Goal: Communication & Community: Share content

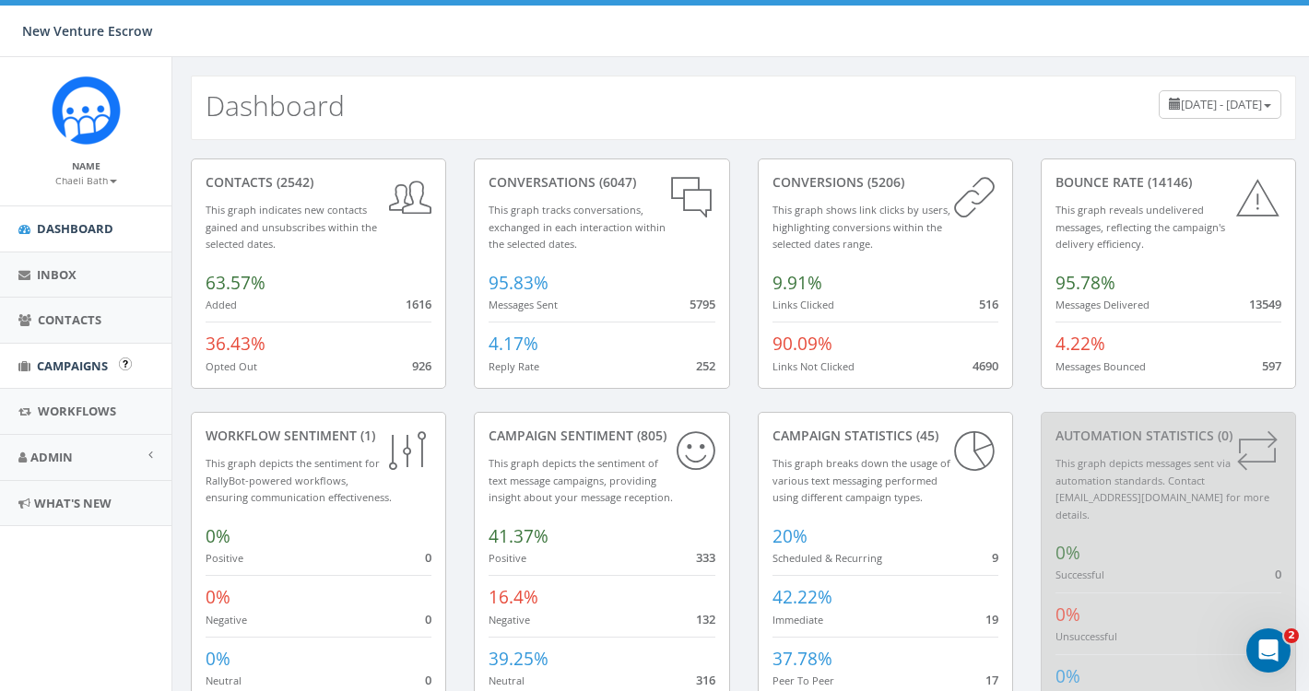
click at [79, 362] on span "Campaigns" at bounding box center [72, 366] width 71 height 17
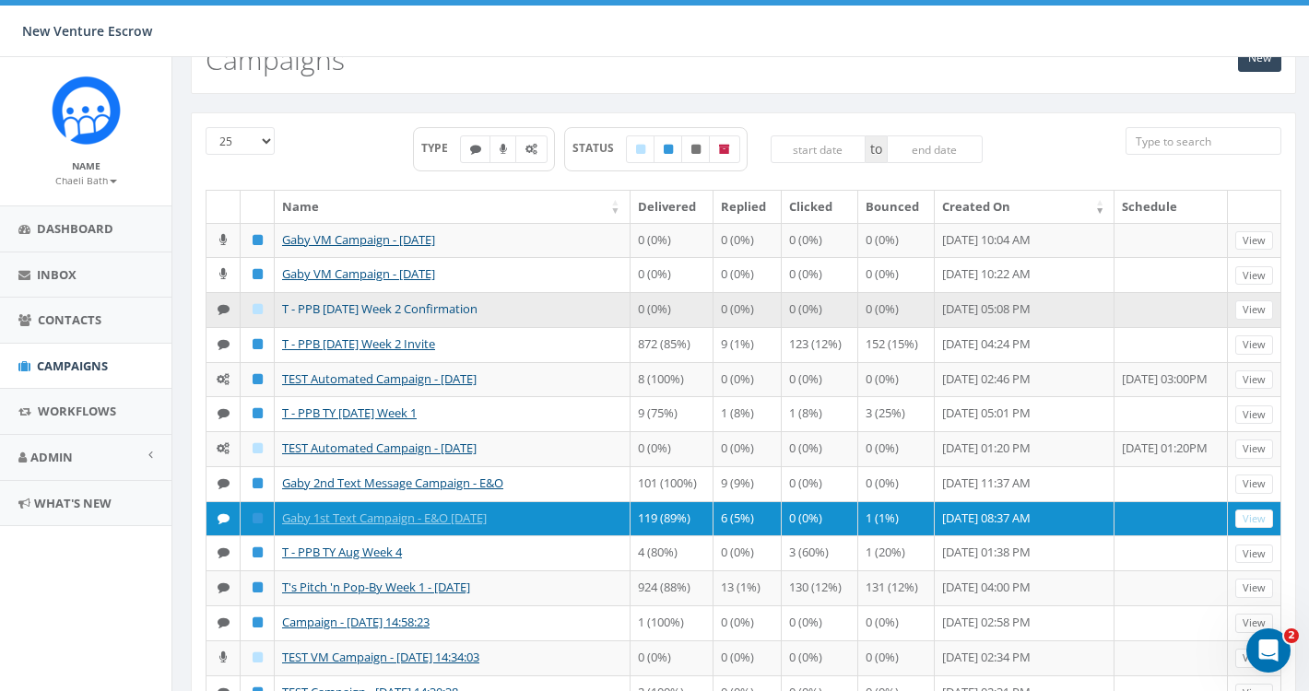
scroll to position [112, 0]
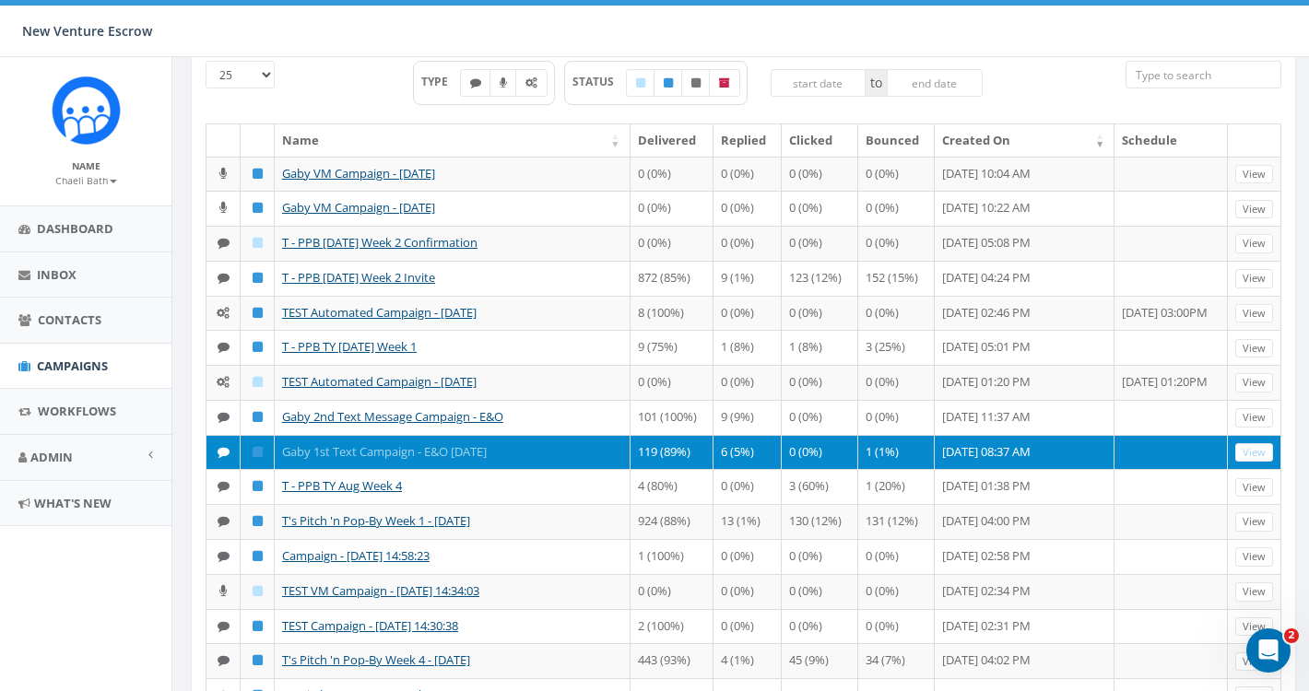
click at [374, 460] on link "Gaby 1st Text Campaign - E&O [DATE]" at bounding box center [384, 451] width 205 height 17
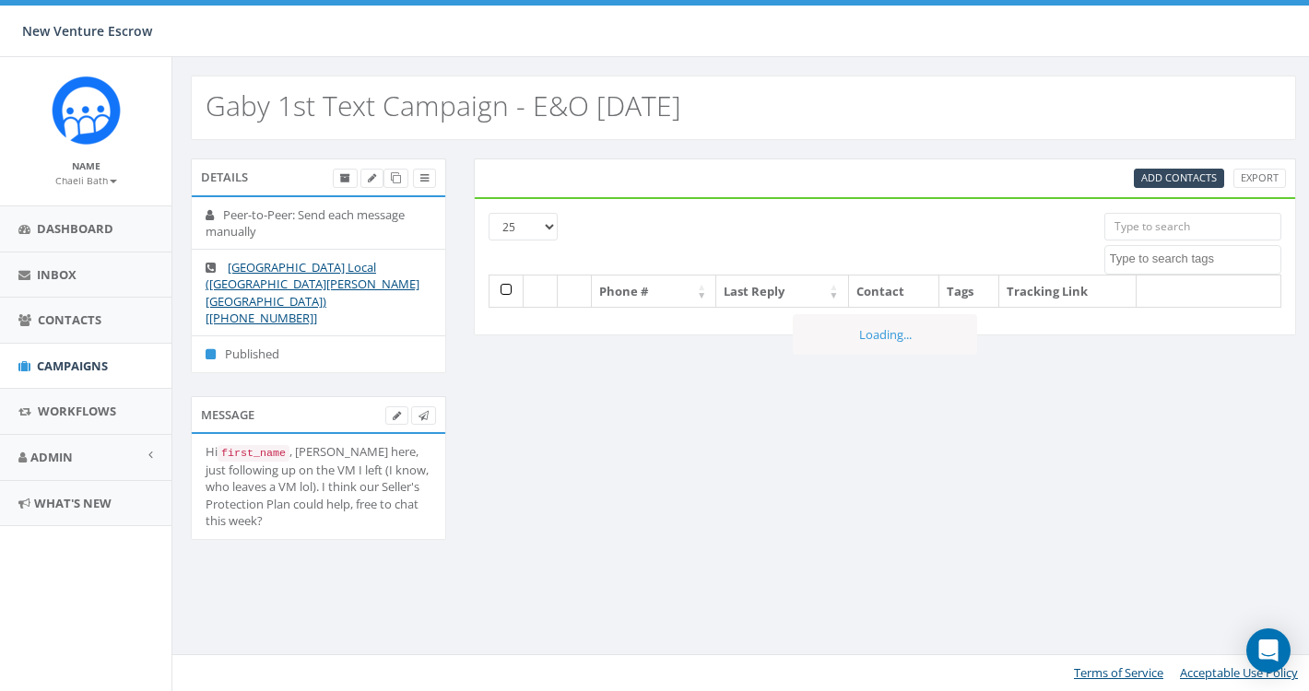
select select
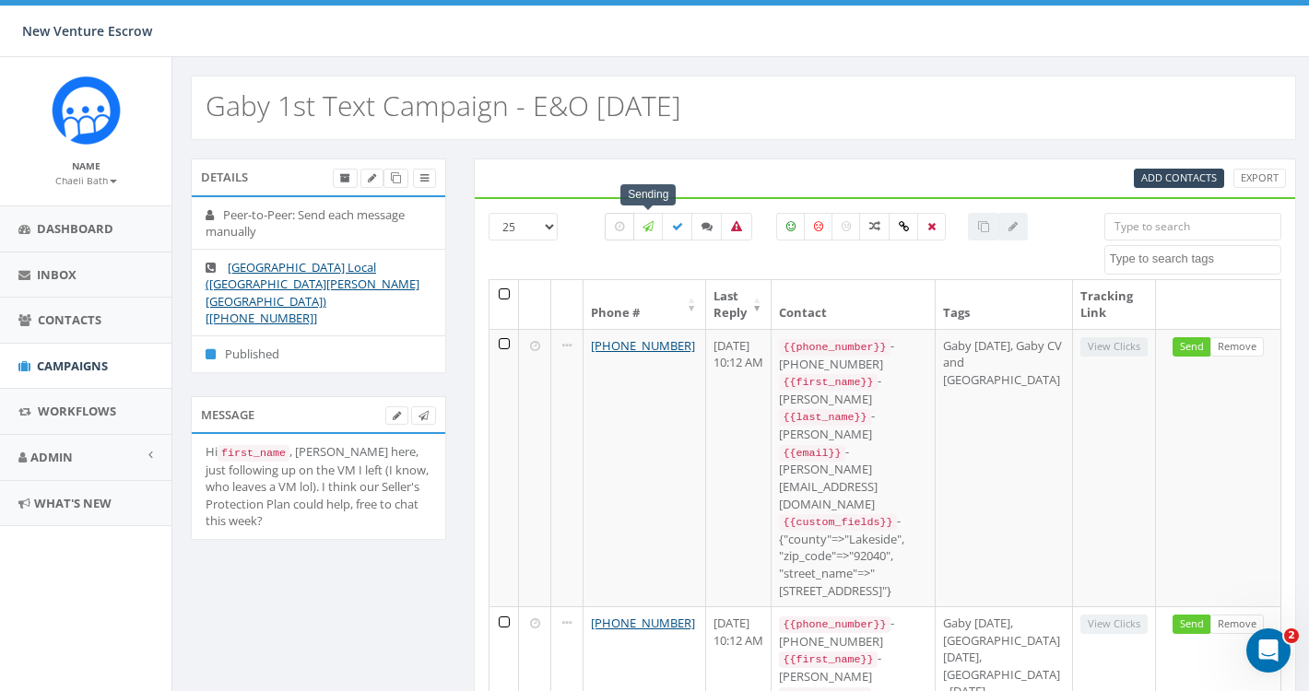
click at [624, 230] on label at bounding box center [619, 227] width 29 height 28
checkbox input "true"
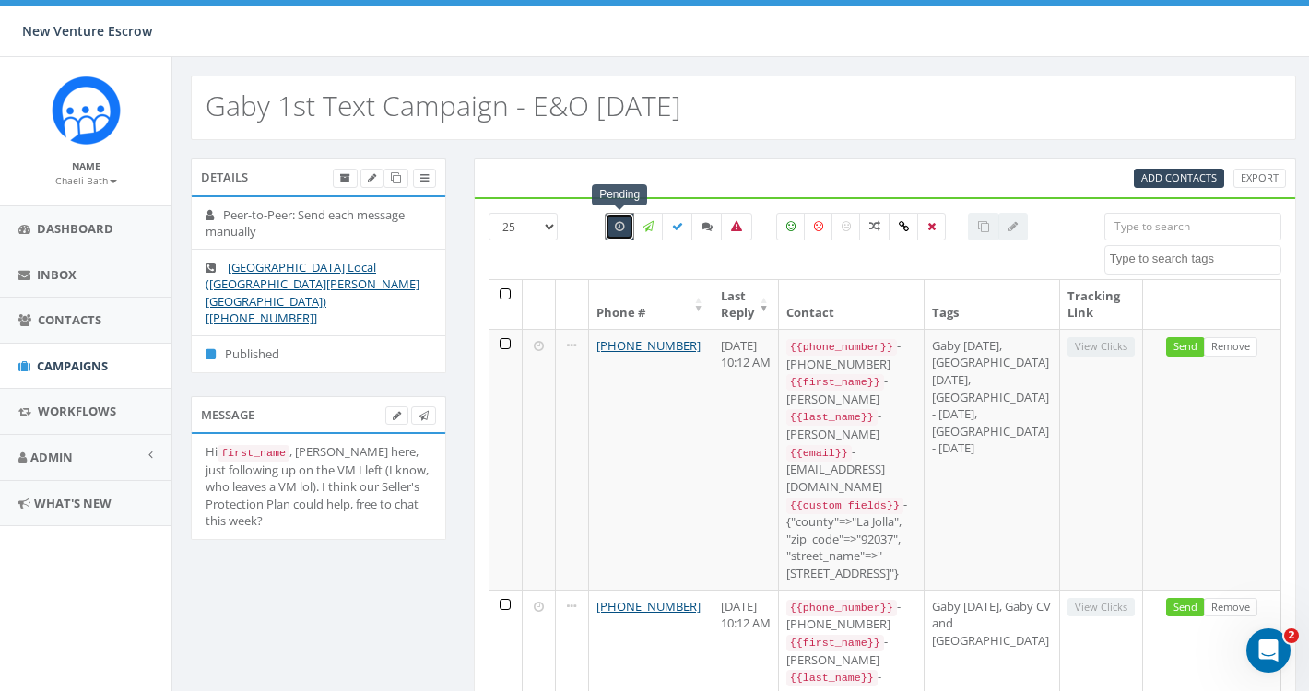
click at [499, 299] on th at bounding box center [505, 304] width 32 height 49
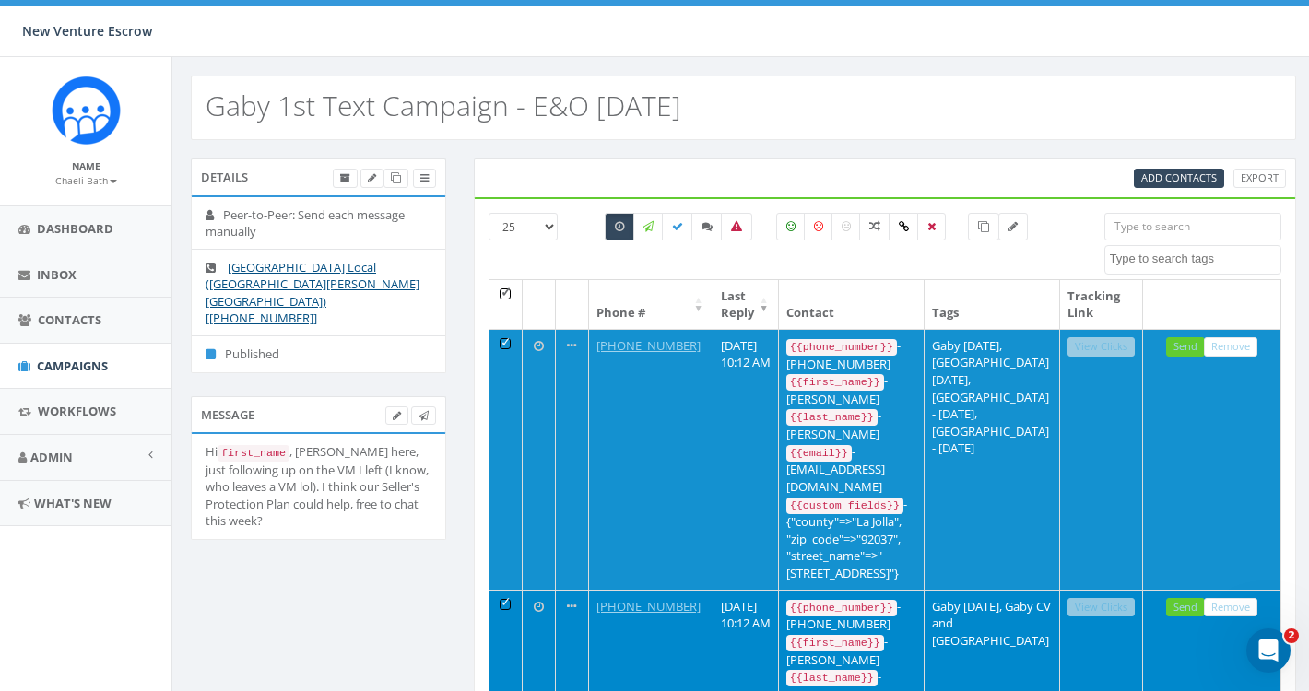
click at [508, 290] on th at bounding box center [505, 304] width 32 height 49
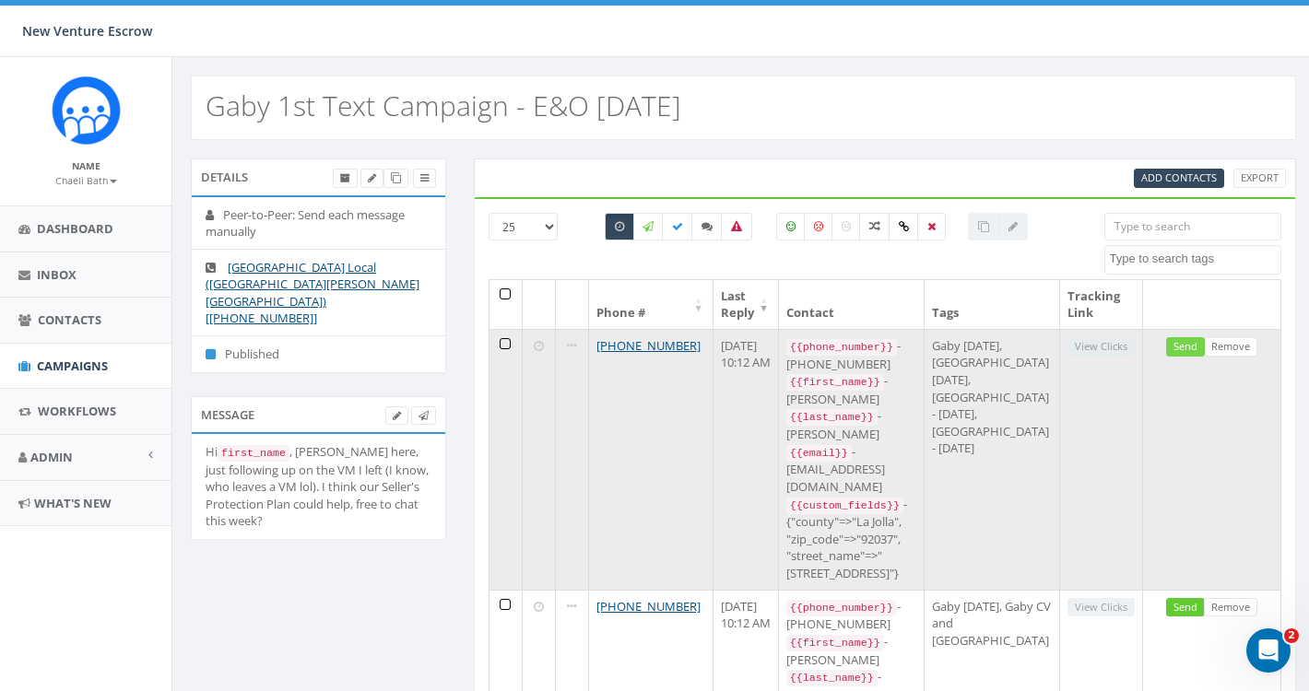
click at [1182, 342] on link "Send" at bounding box center [1185, 346] width 39 height 19
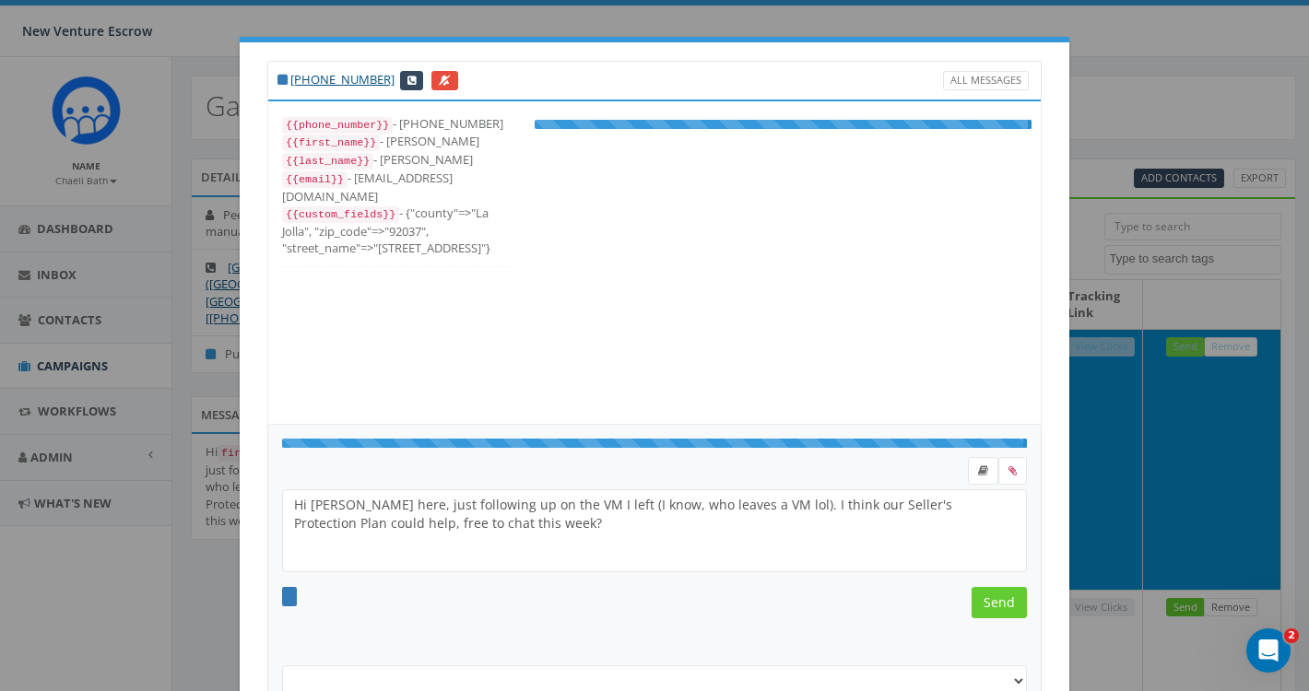
select select "Gaby Sept 12 2025"
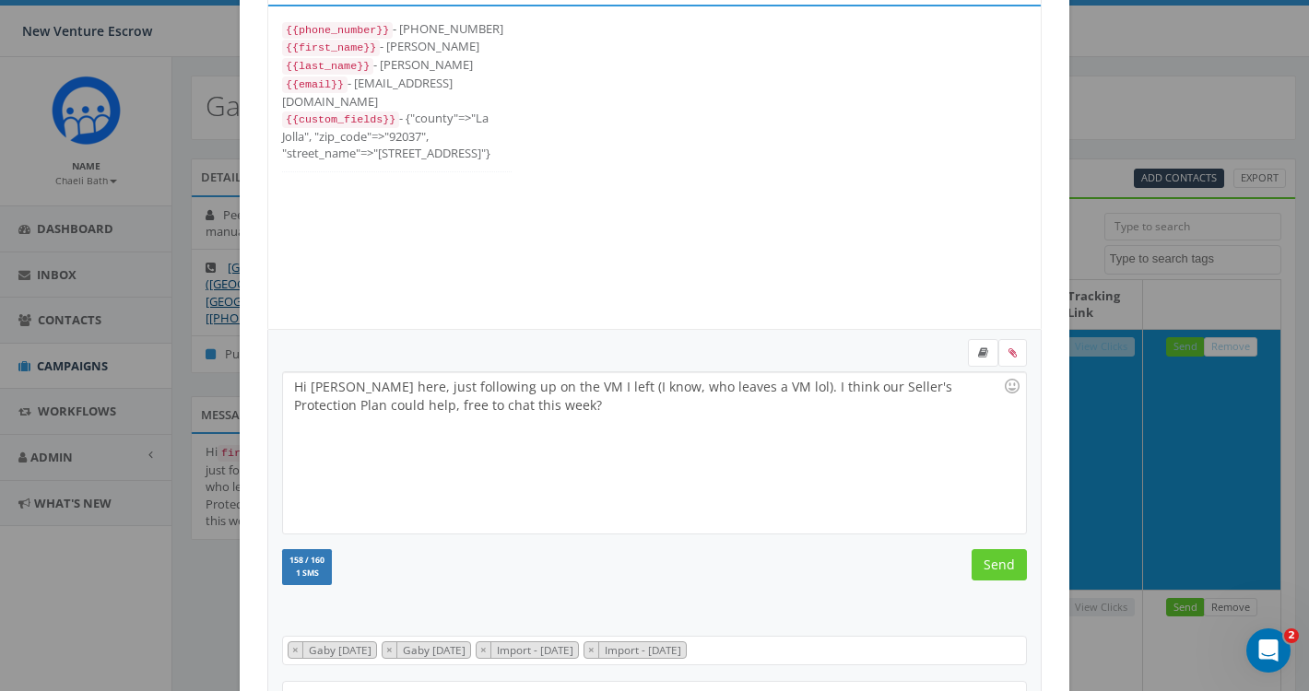
scroll to position [100, 0]
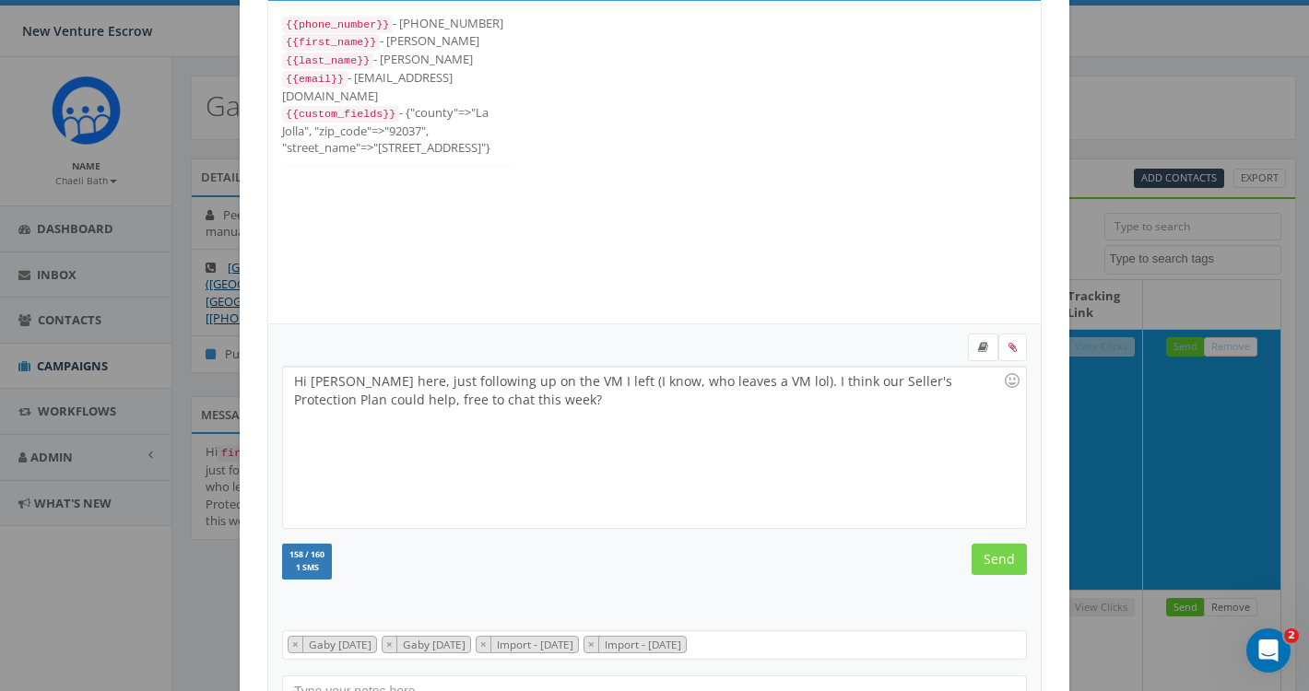
click at [997, 566] on input "Send" at bounding box center [998, 559] width 55 height 31
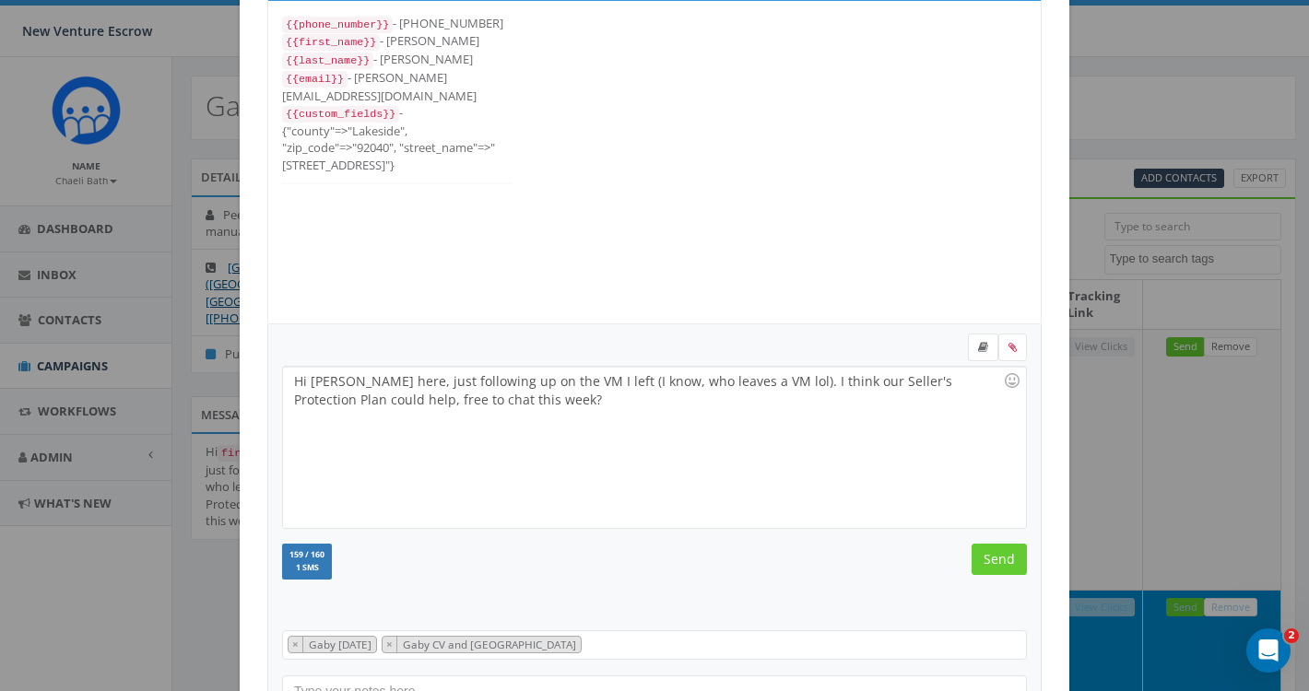
scroll to position [0, 0]
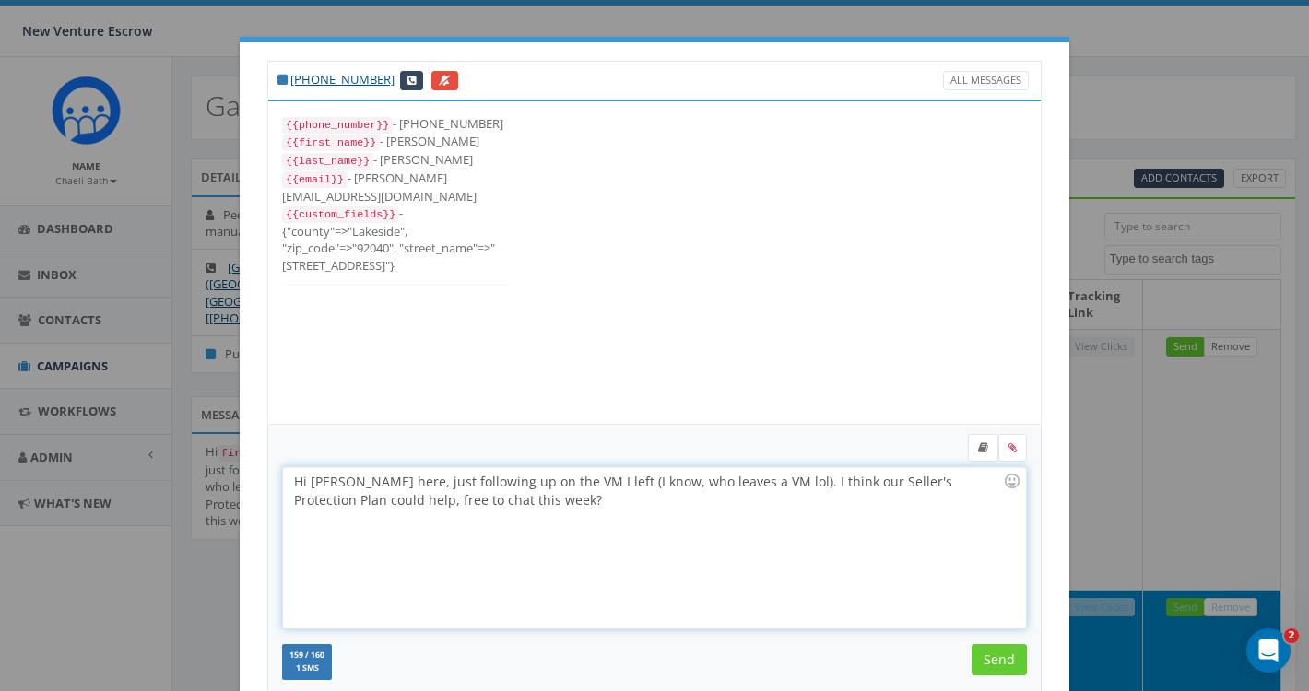
click at [997, 566] on div "Hi Caren, Gaby here, just following up on the VM I left (I know, who leaves a V…" at bounding box center [654, 547] width 742 height 161
click at [1049, 561] on div "+1 619-871-3200 All Messages {{phone_number}} - +16198713200 {{first_name}} - C…" at bounding box center [655, 439] width 830 height 794
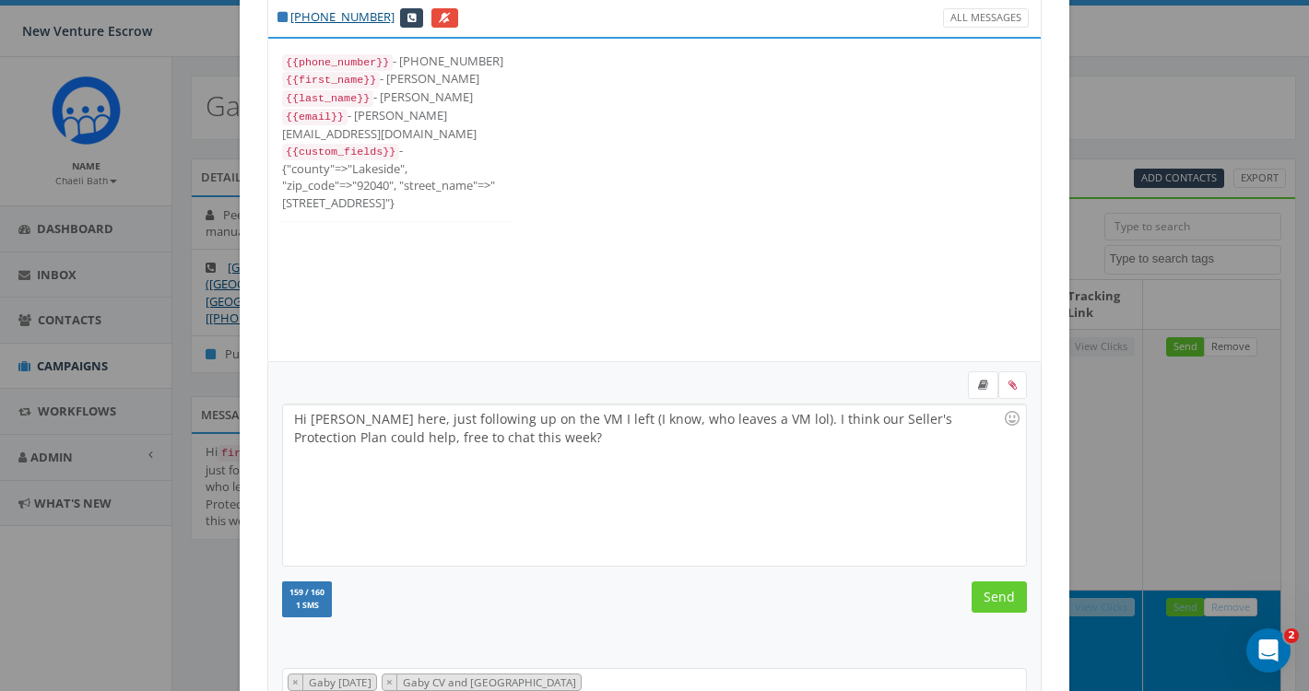
scroll to position [116, 0]
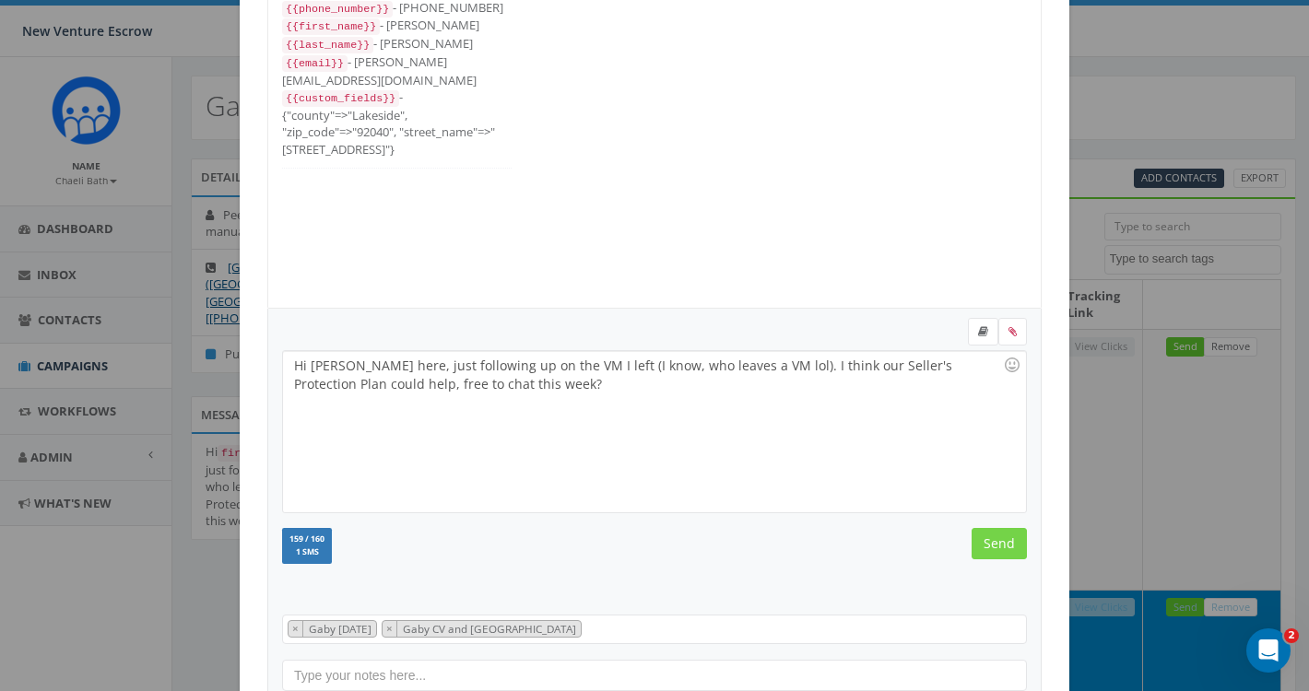
click at [1005, 546] on input "Send" at bounding box center [998, 543] width 55 height 31
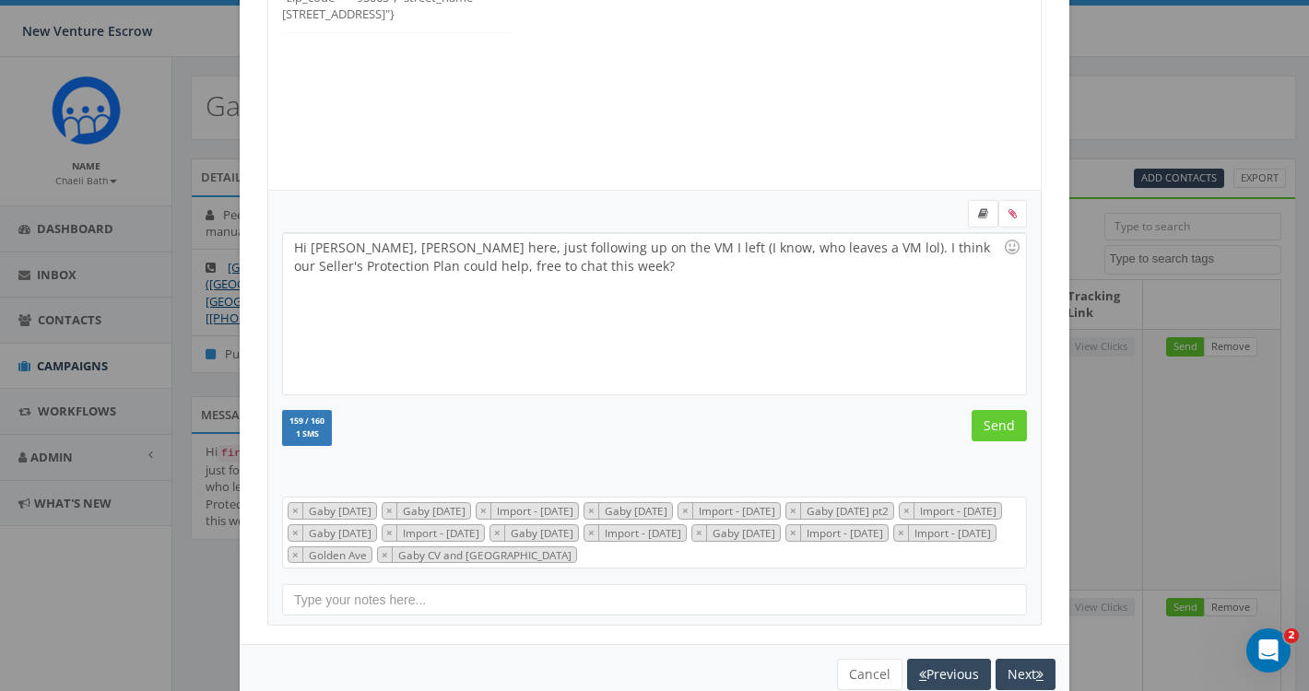
scroll to position [265, 0]
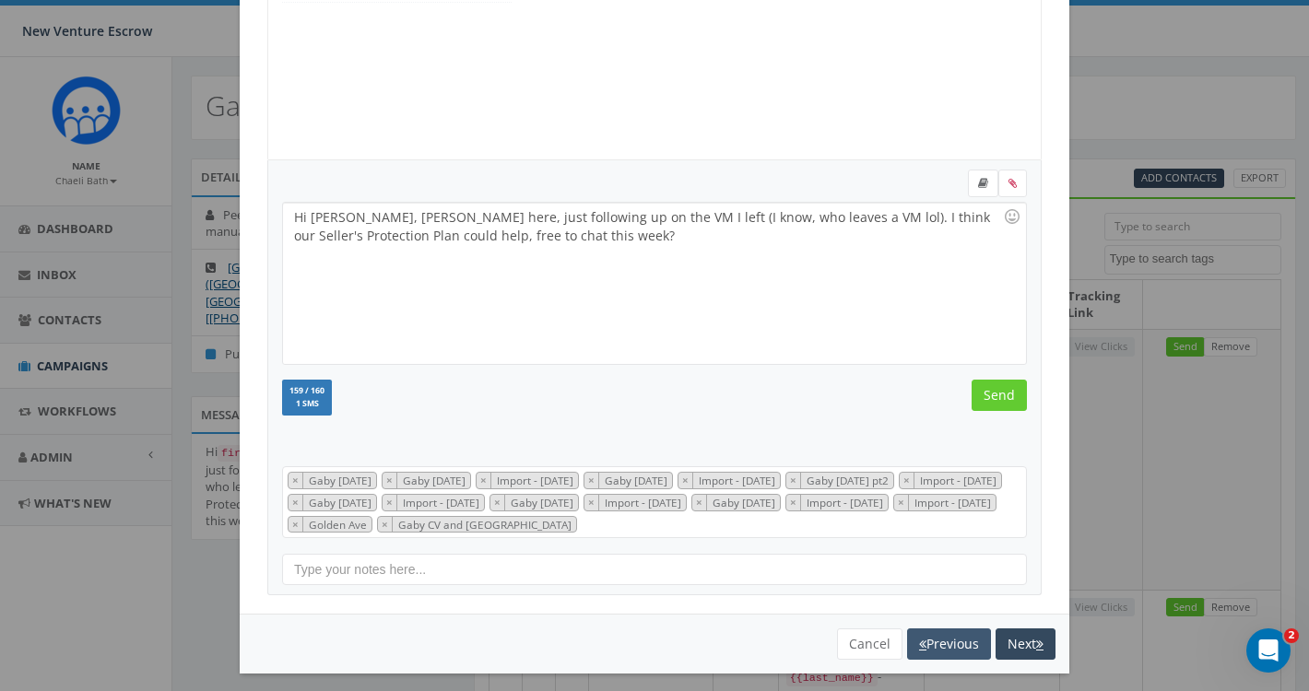
click at [927, 651] on button "Previous" at bounding box center [949, 644] width 84 height 31
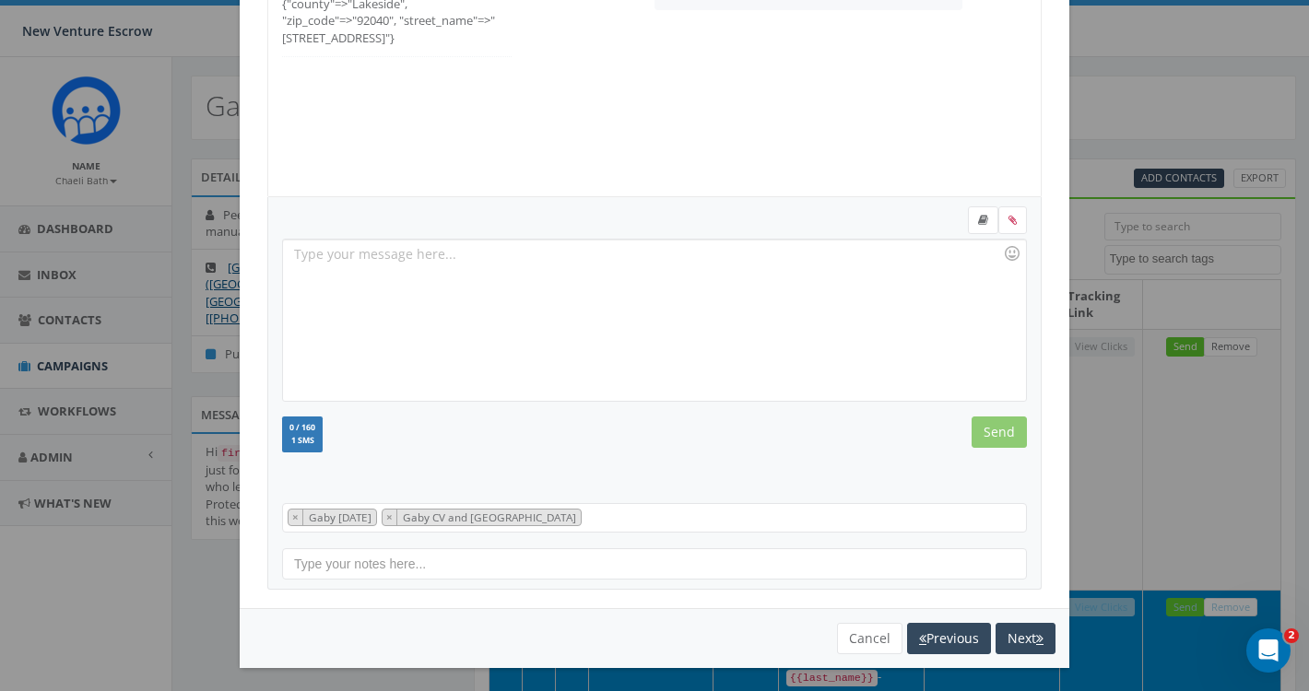
scroll to position [227, 0]
click at [1030, 639] on button "Next" at bounding box center [1025, 639] width 60 height 31
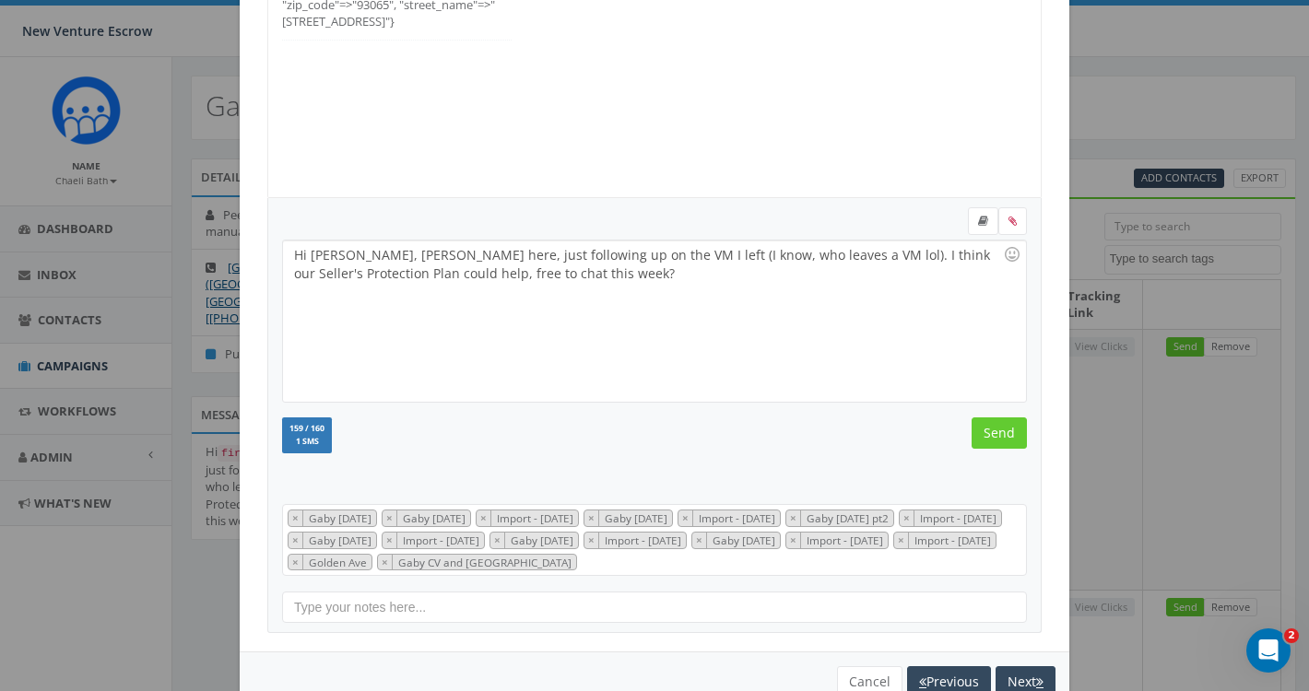
scroll to position [221, 0]
click at [1009, 438] on input "Send" at bounding box center [998, 433] width 55 height 31
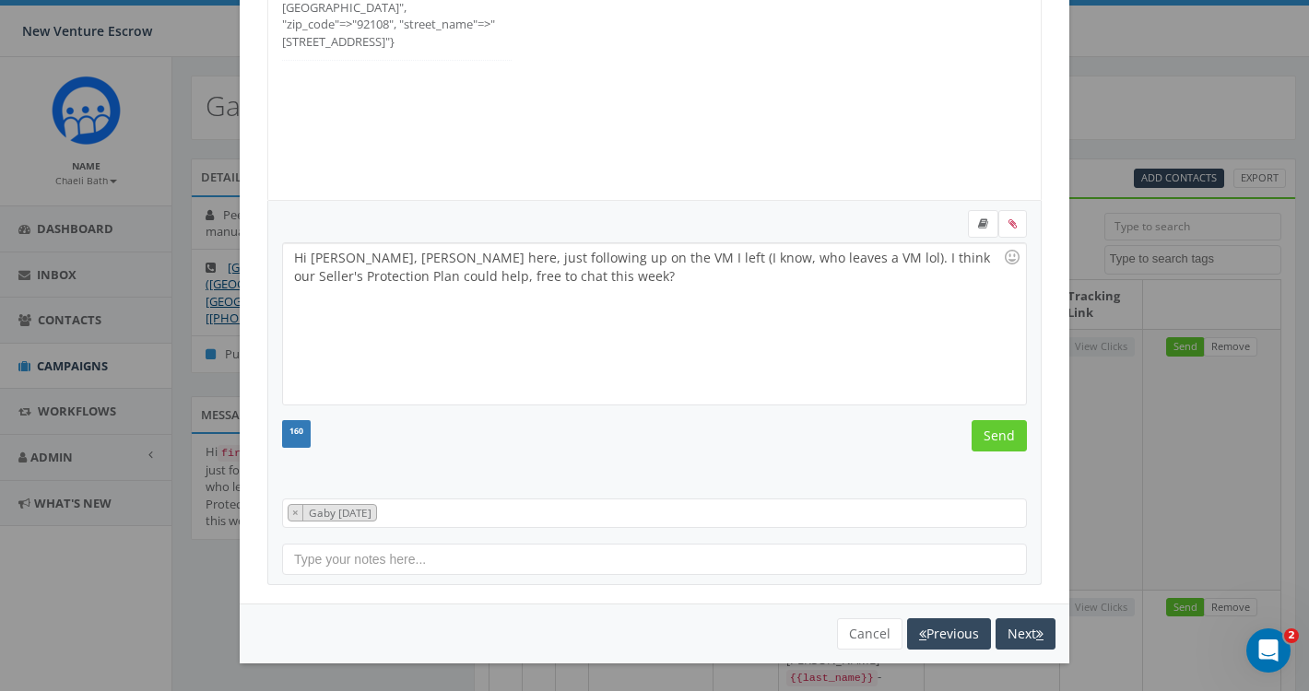
scroll to position [219, 0]
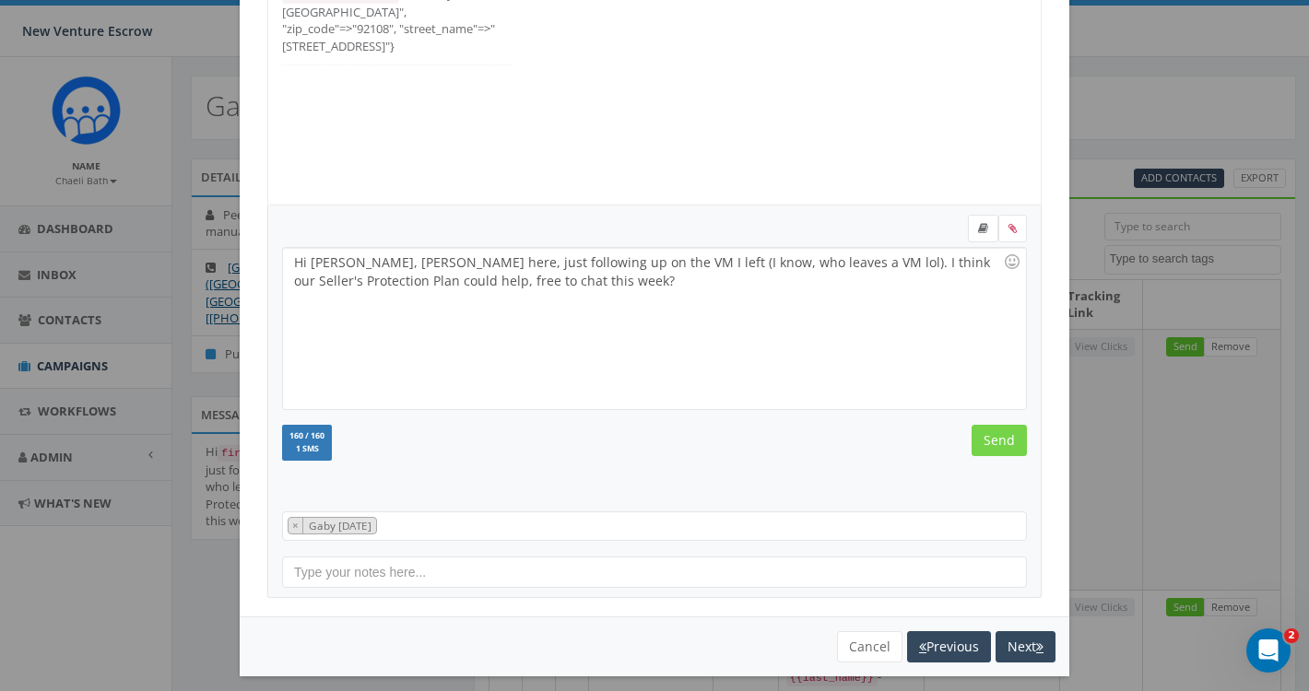
click at [1009, 438] on input "Send" at bounding box center [998, 440] width 55 height 31
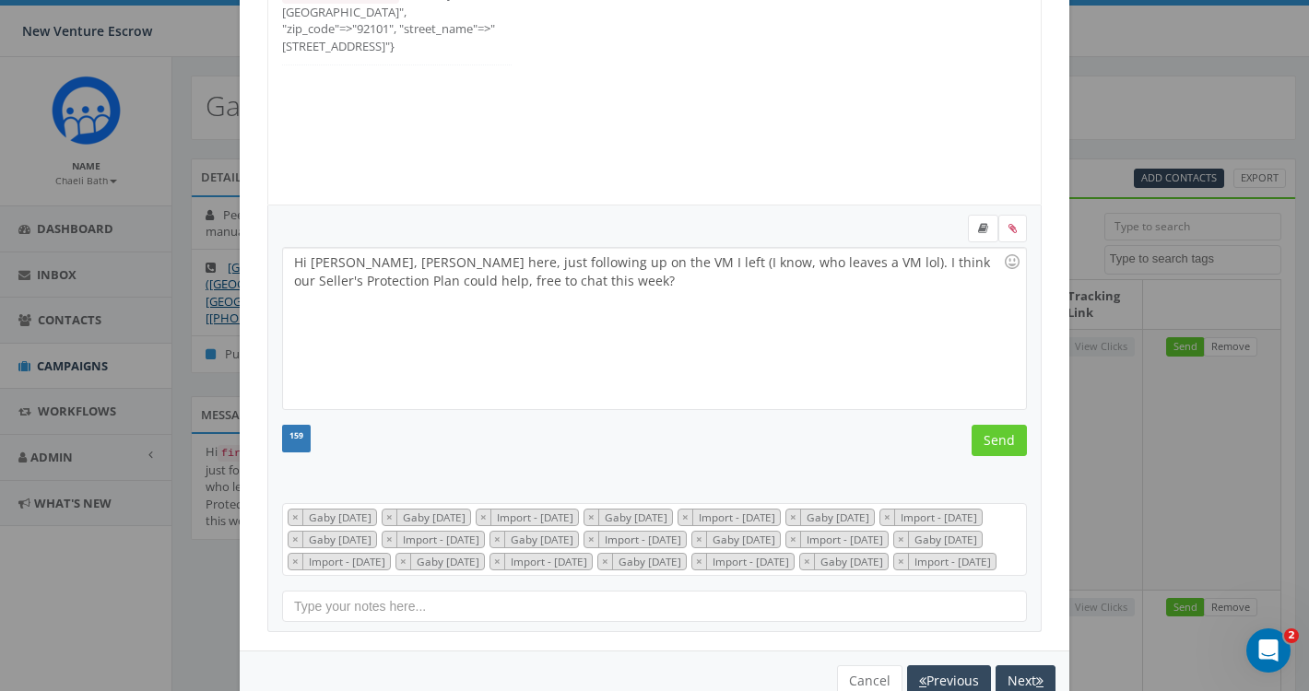
scroll to position [313, 0]
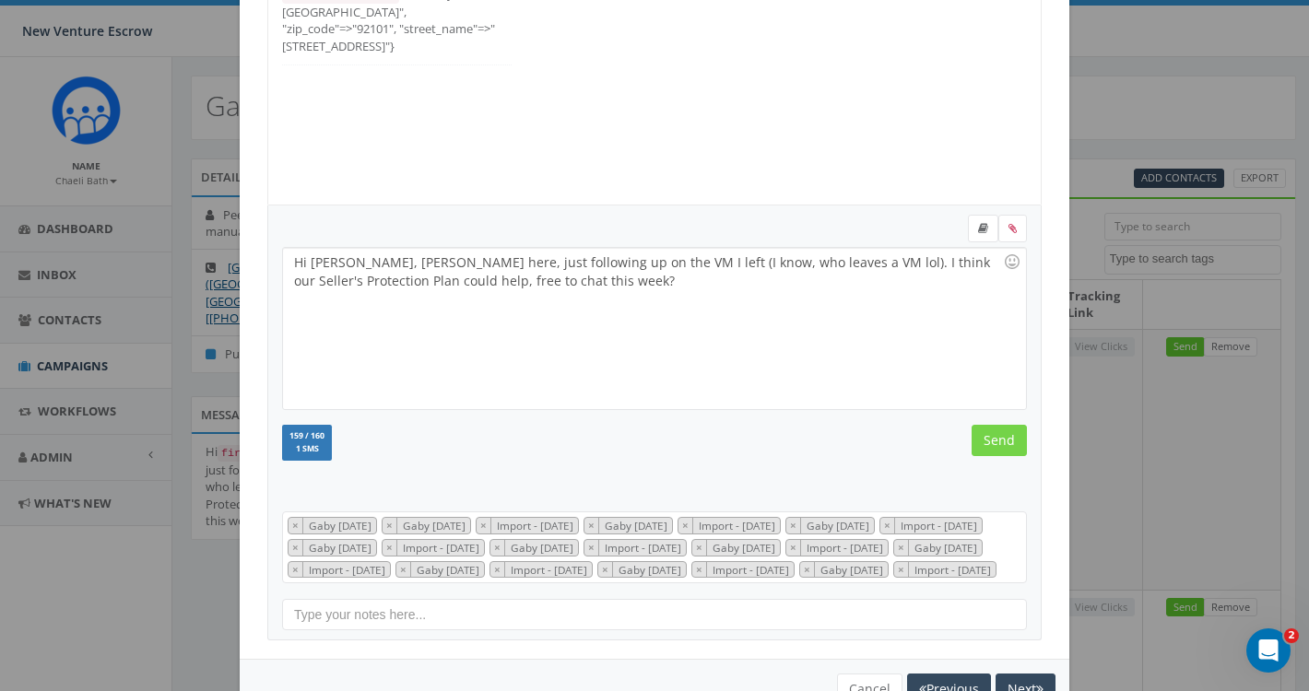
click at [1007, 443] on input "Send" at bounding box center [998, 440] width 55 height 31
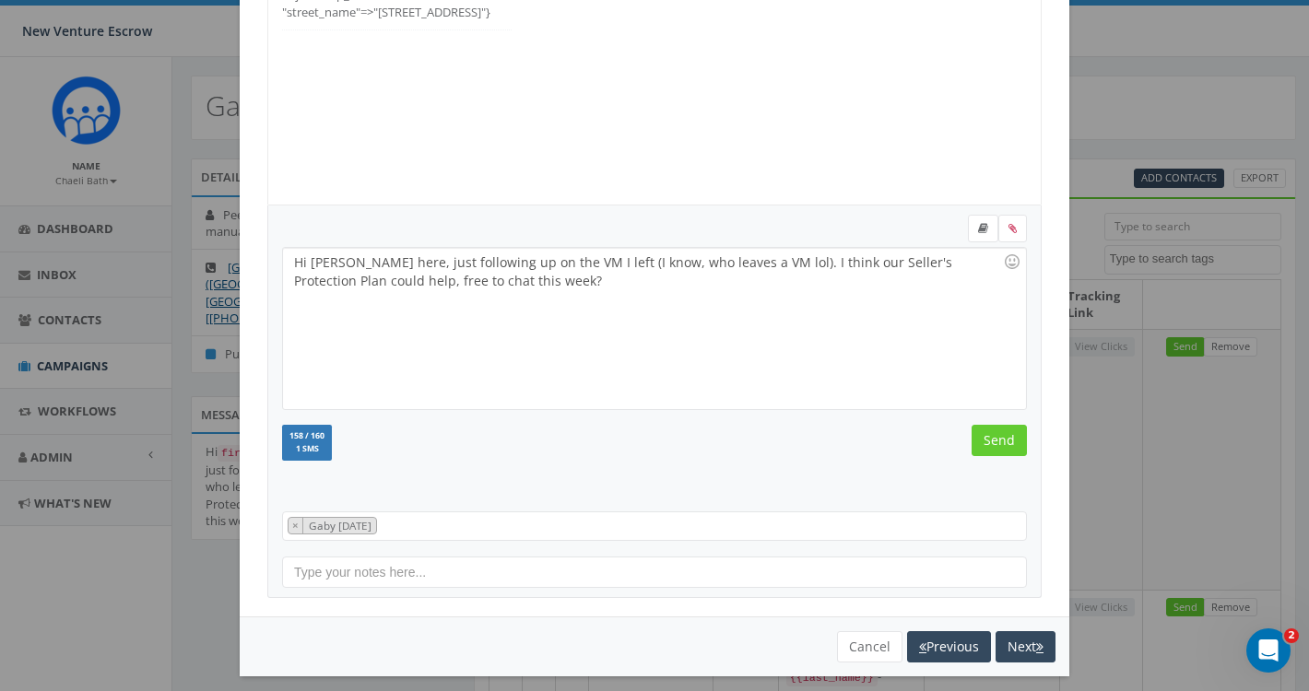
click at [1007, 443] on input "Send" at bounding box center [998, 440] width 55 height 31
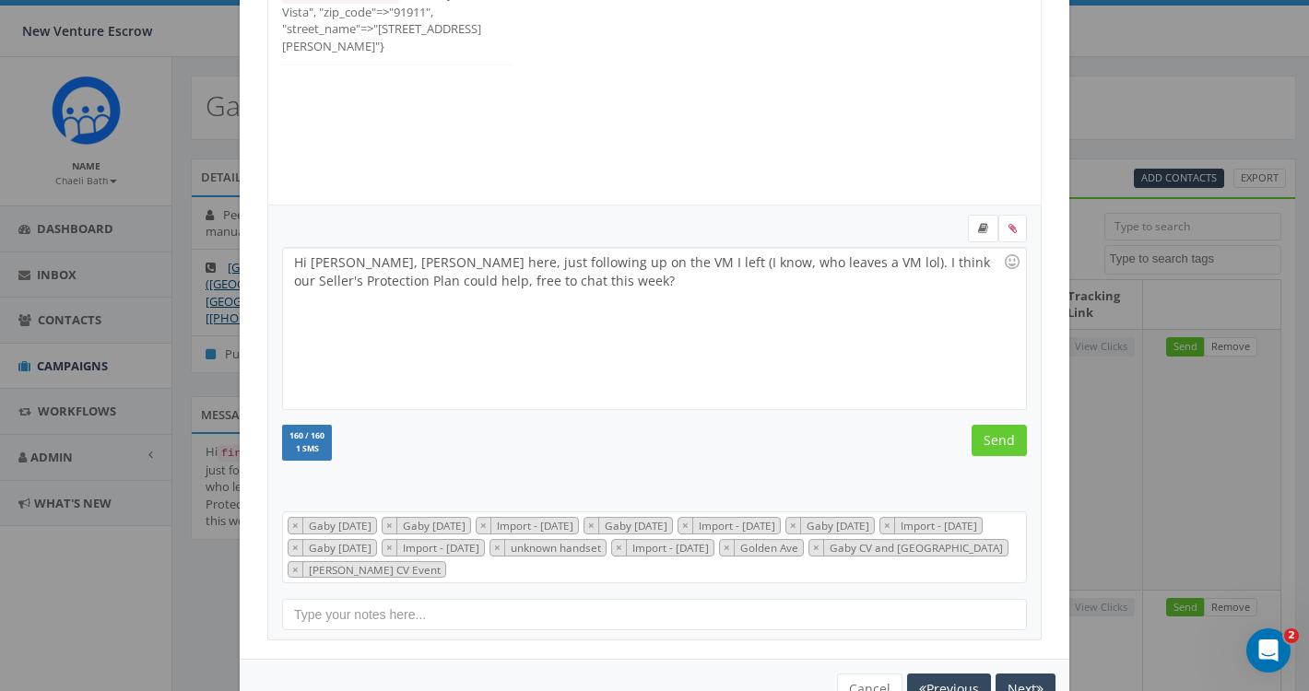
scroll to position [184, 0]
click at [1007, 443] on input "Send" at bounding box center [998, 440] width 55 height 31
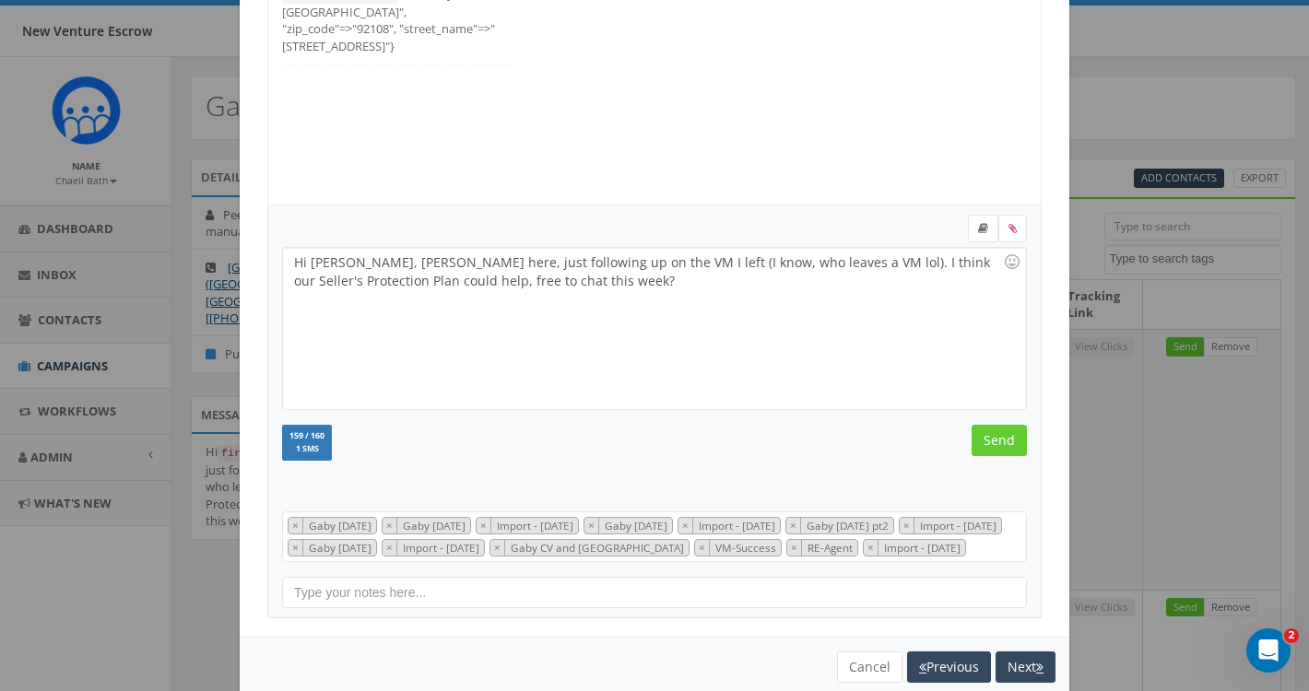
scroll to position [166, 0]
click at [1007, 443] on input "Send" at bounding box center [998, 440] width 55 height 31
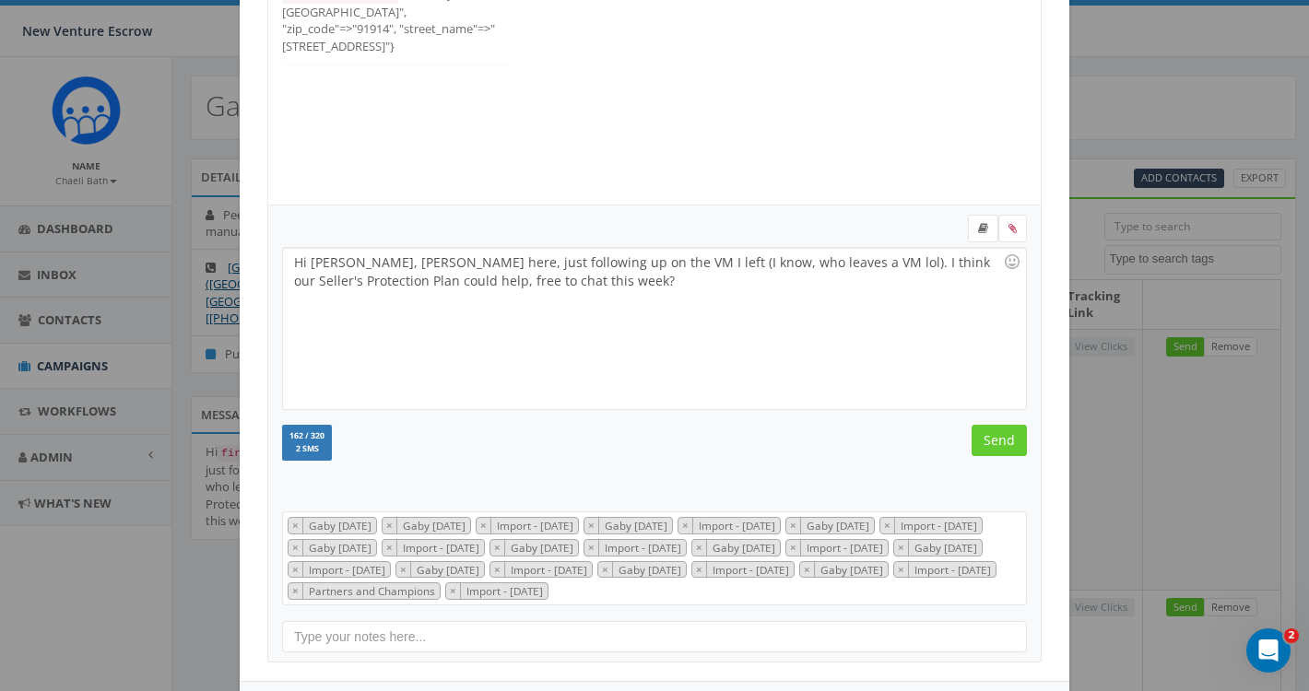
scroll to position [350, 0]
click at [1007, 443] on input "Send" at bounding box center [998, 440] width 55 height 31
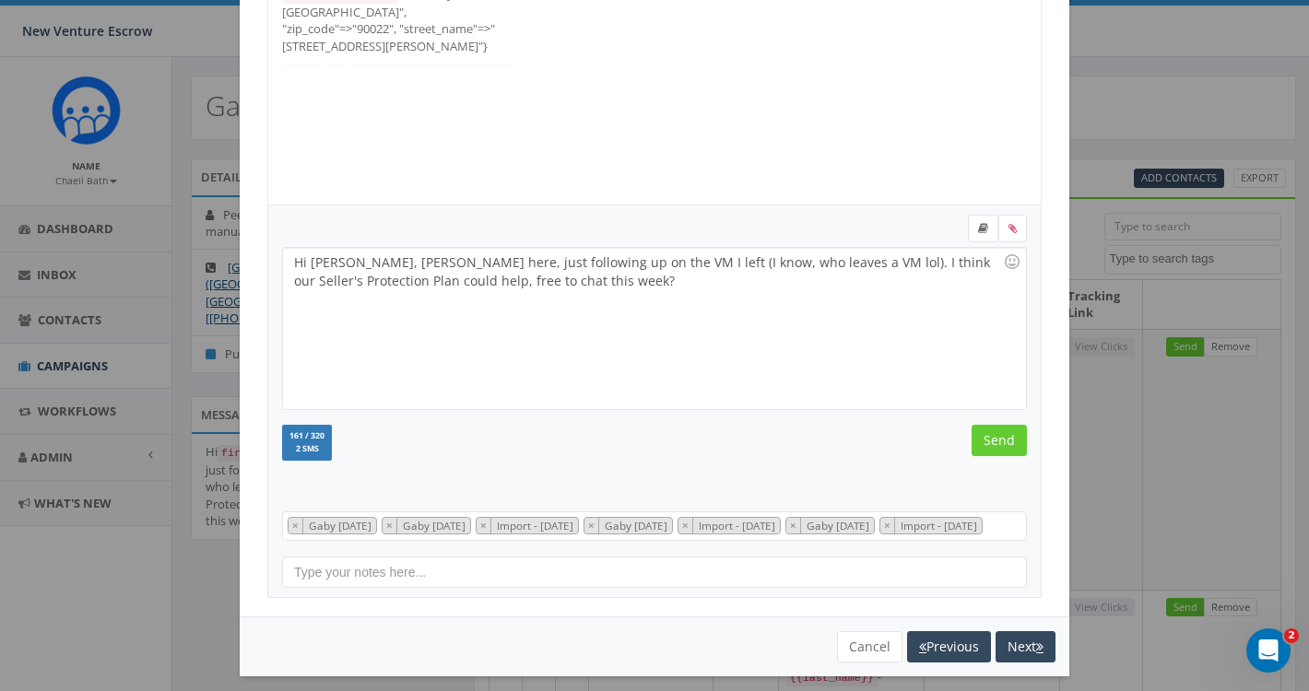
scroll to position [55, 0]
click at [1007, 443] on input "Send" at bounding box center [998, 440] width 55 height 31
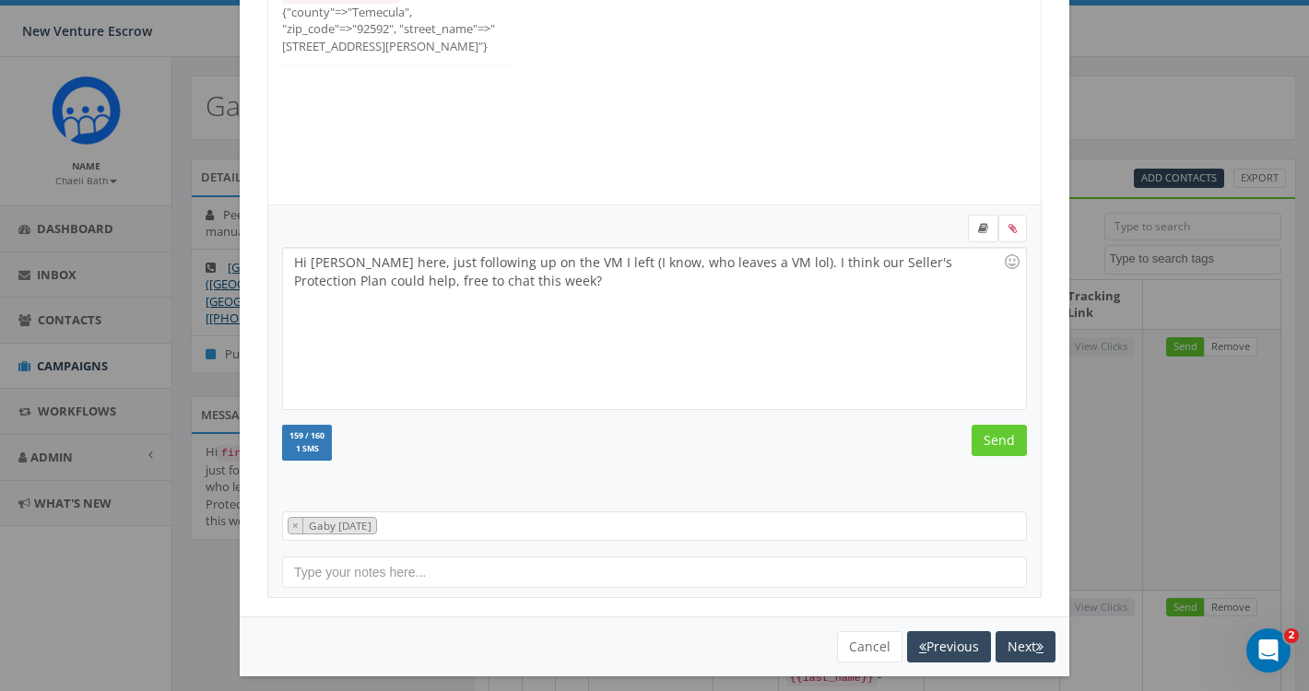
click at [1007, 443] on input "Send" at bounding box center [998, 440] width 55 height 31
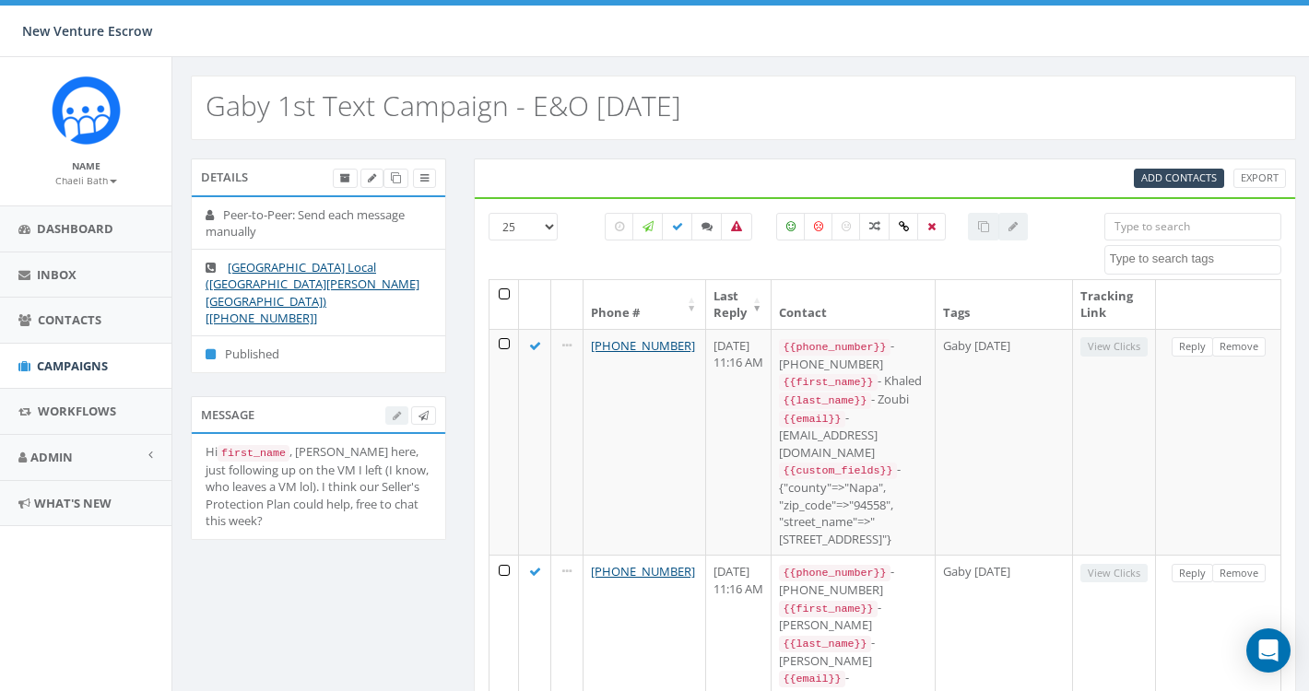
select select
click at [90, 184] on small "Chaeli Bath" at bounding box center [86, 180] width 62 height 13
click at [72, 352] on link "Campaigns" at bounding box center [85, 366] width 171 height 45
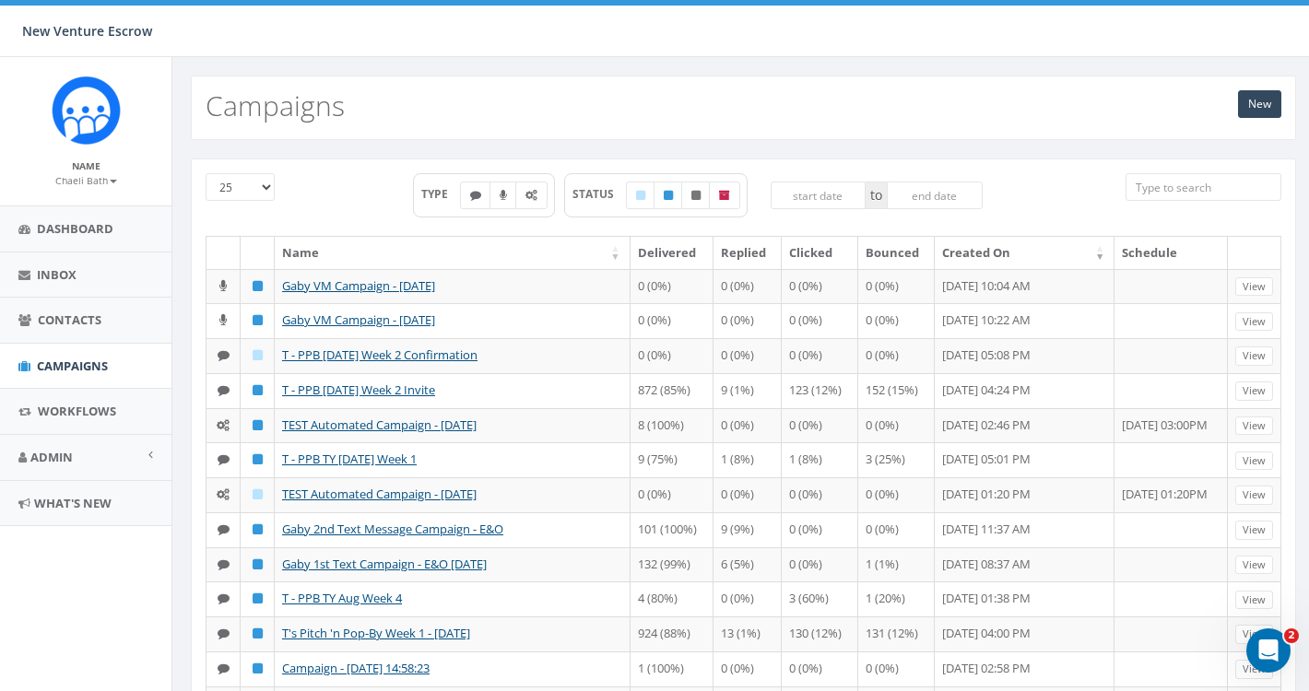
click at [89, 176] on small "Chaeli Bath" at bounding box center [86, 180] width 62 height 13
click at [88, 222] on link "Sign Out" at bounding box center [92, 231] width 146 height 23
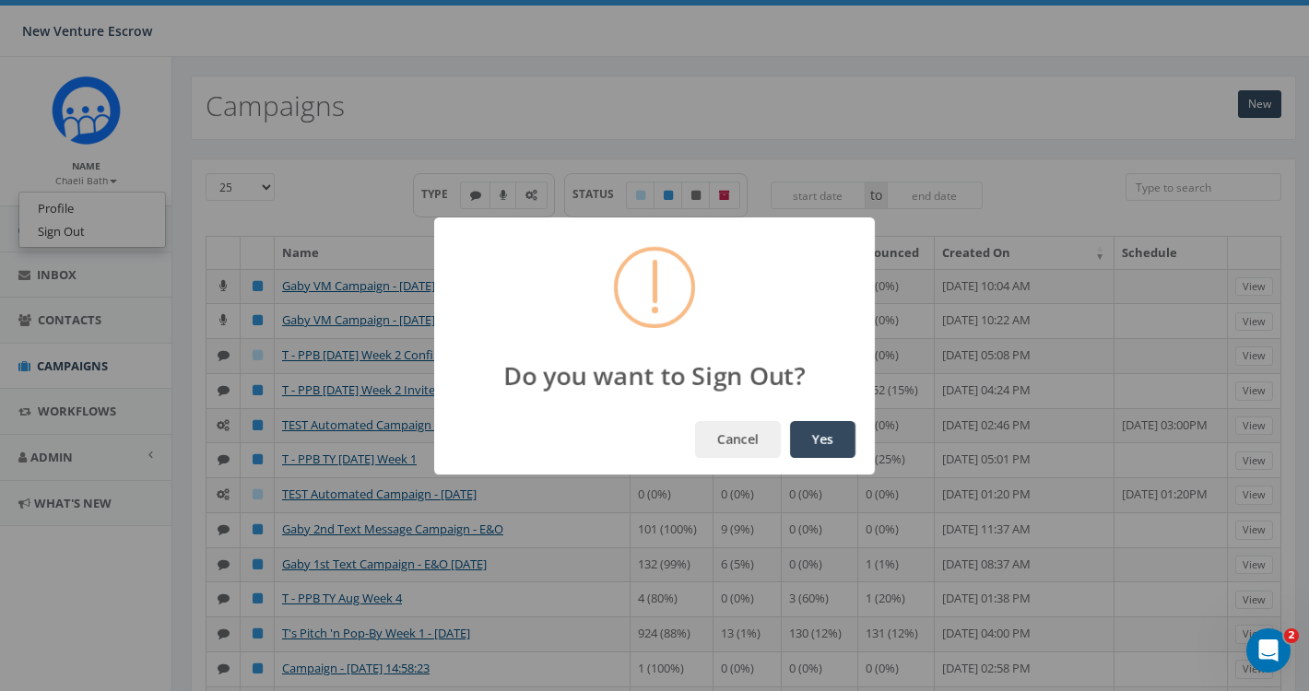
click at [838, 434] on button "Yes" at bounding box center [822, 439] width 65 height 37
